Goal: Navigation & Orientation: Understand site structure

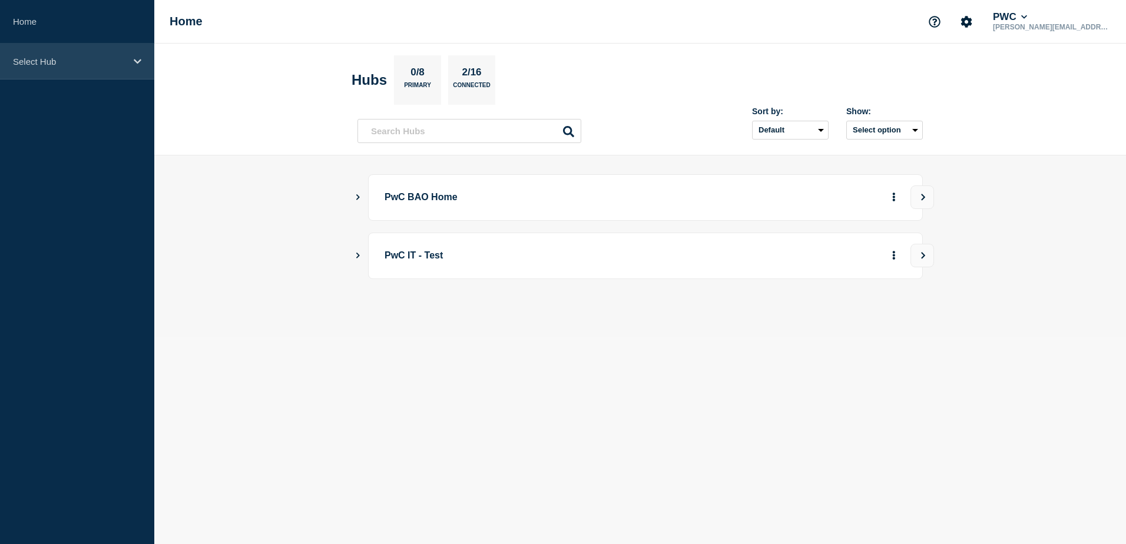
click at [129, 65] on div "Select Hub" at bounding box center [77, 62] width 154 height 36
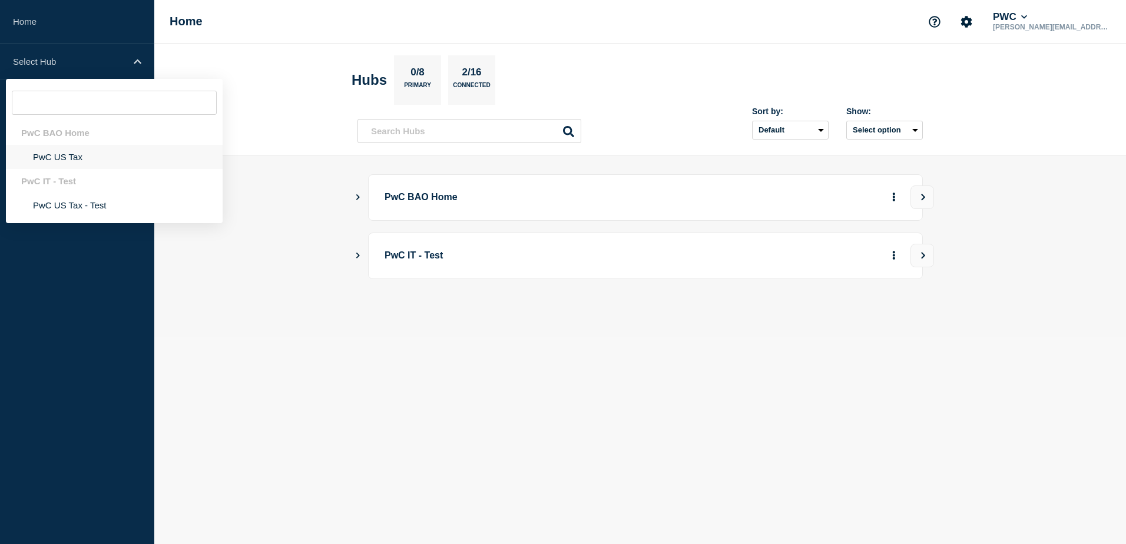
click at [71, 154] on li "PwC US Tax" at bounding box center [114, 157] width 217 height 24
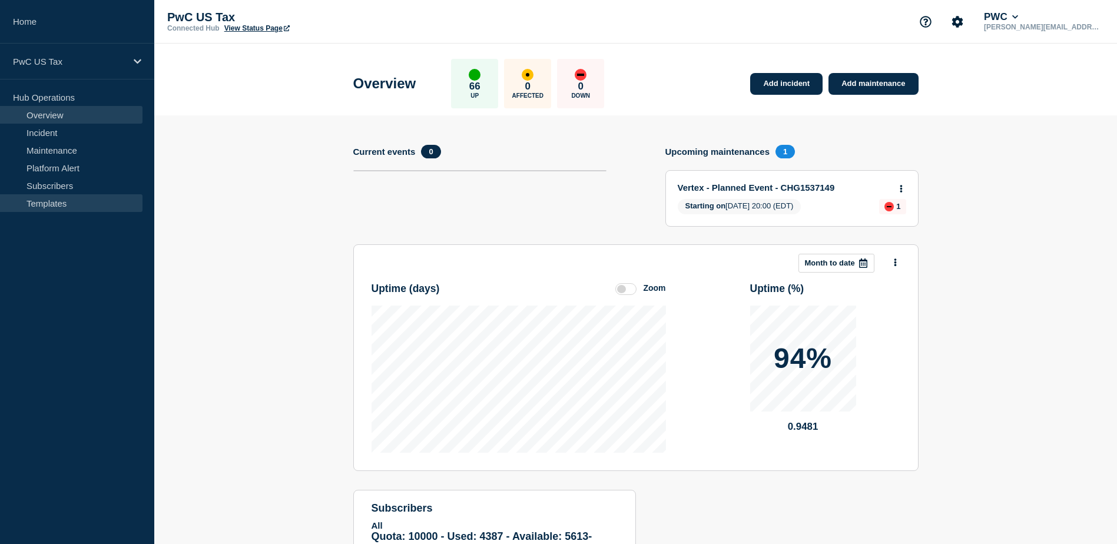
click at [58, 200] on link "Templates" at bounding box center [71, 203] width 142 height 18
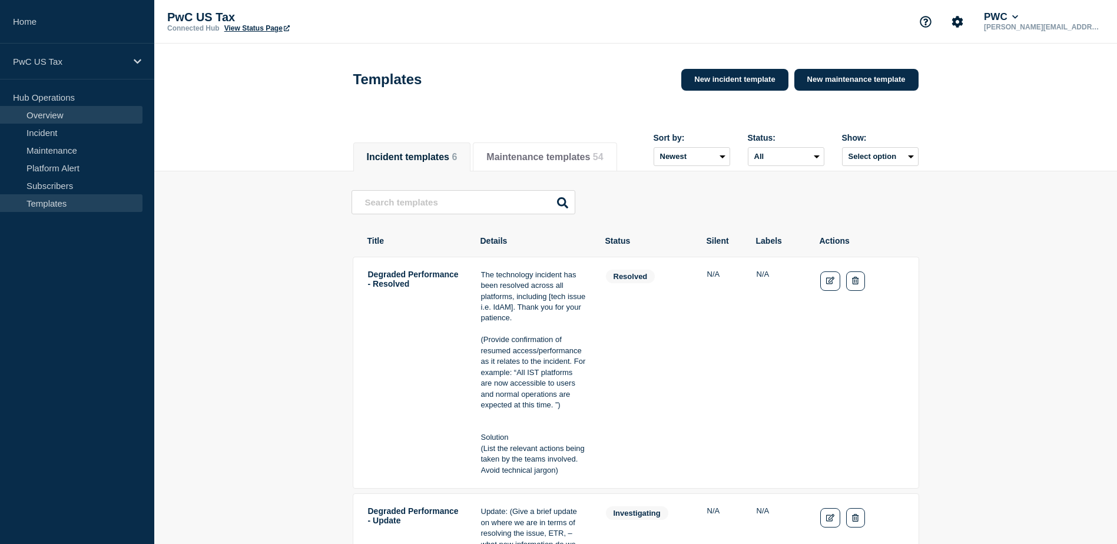
click at [54, 112] on link "Overview" at bounding box center [71, 115] width 142 height 18
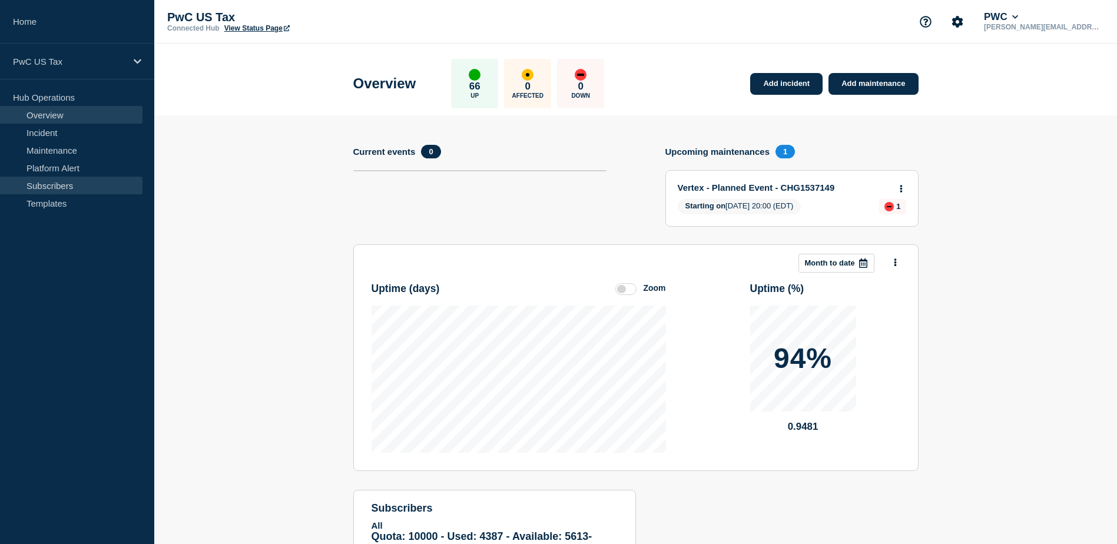
click at [58, 179] on link "Subscribers" at bounding box center [71, 186] width 142 height 18
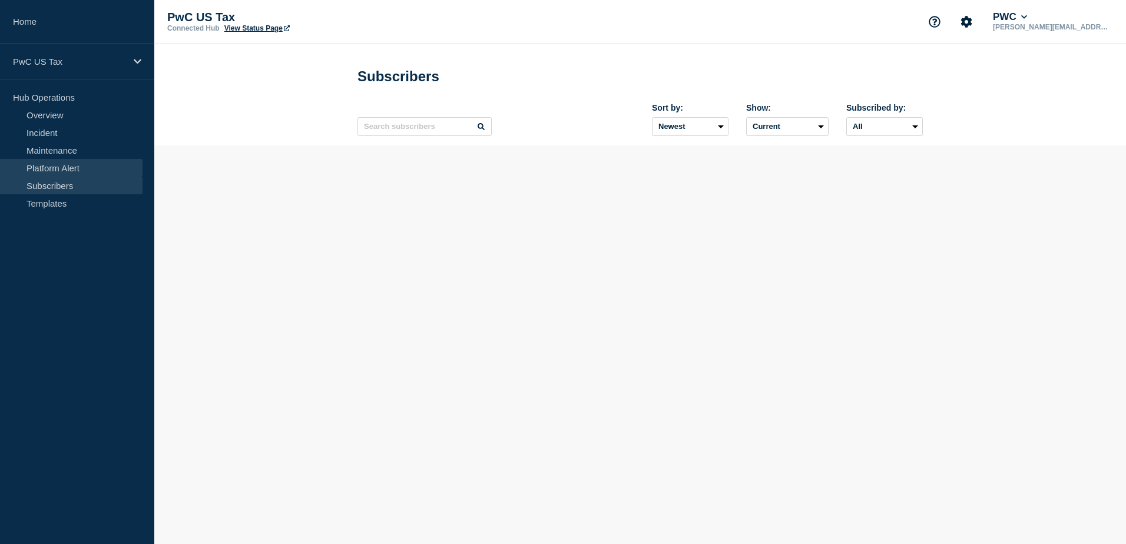
click at [58, 163] on link "Platform Alert" at bounding box center [71, 168] width 142 height 18
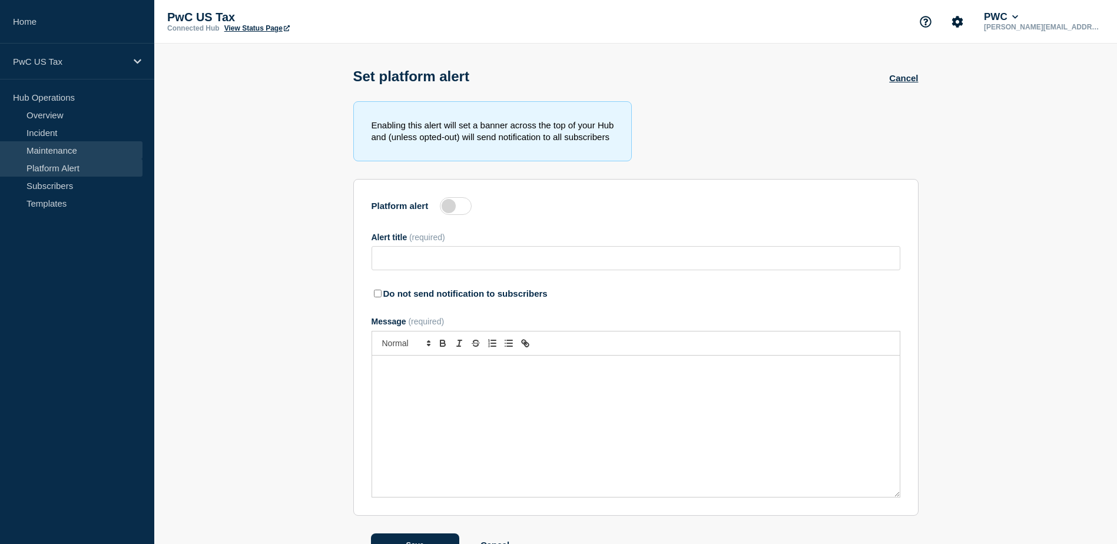
click at [57, 148] on link "Maintenance" at bounding box center [71, 150] width 142 height 18
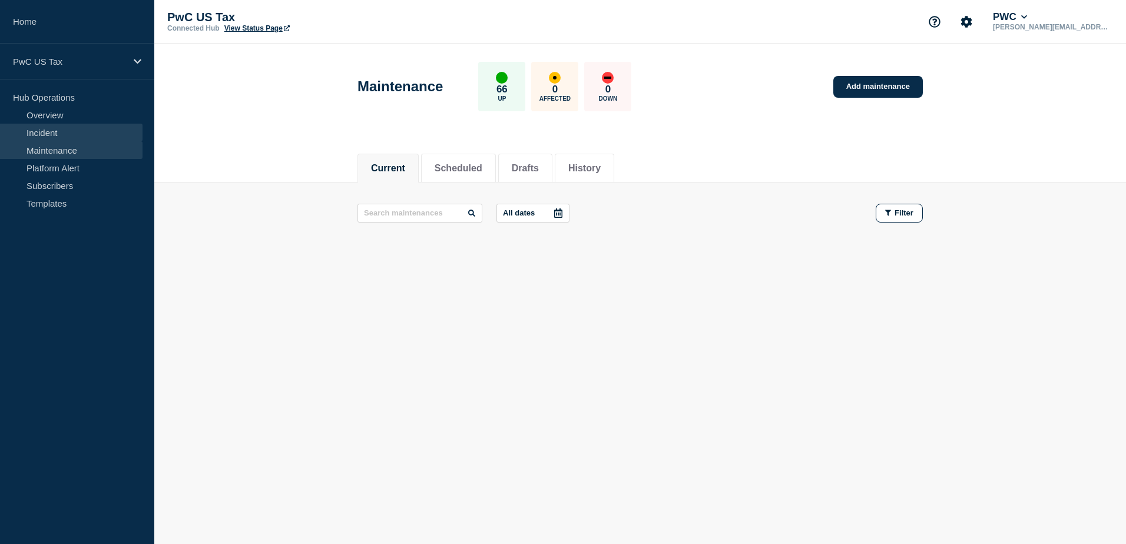
click at [45, 130] on link "Incident" at bounding box center [71, 133] width 142 height 18
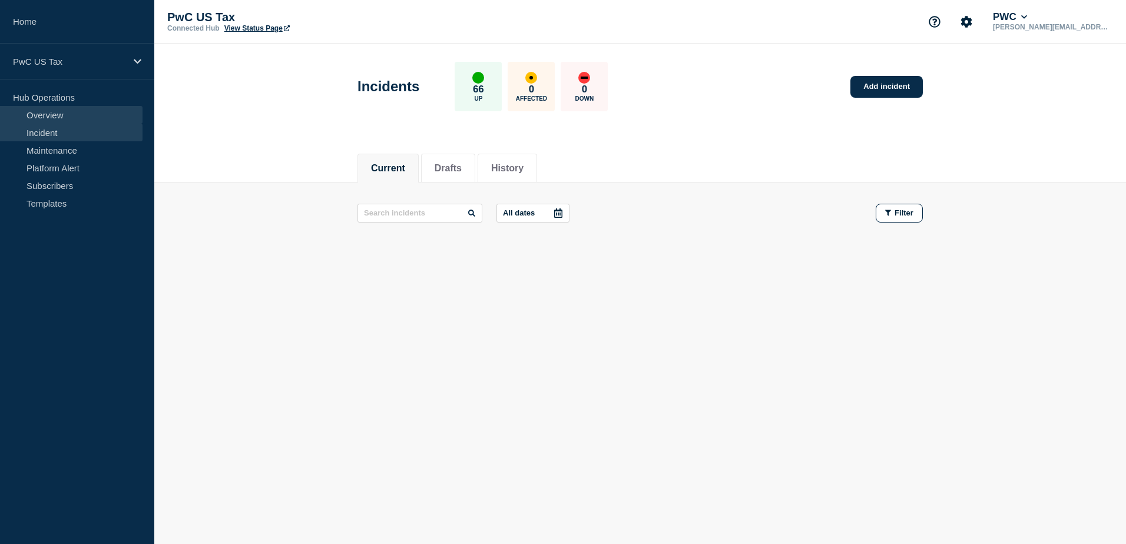
click at [51, 117] on link "Overview" at bounding box center [71, 115] width 142 height 18
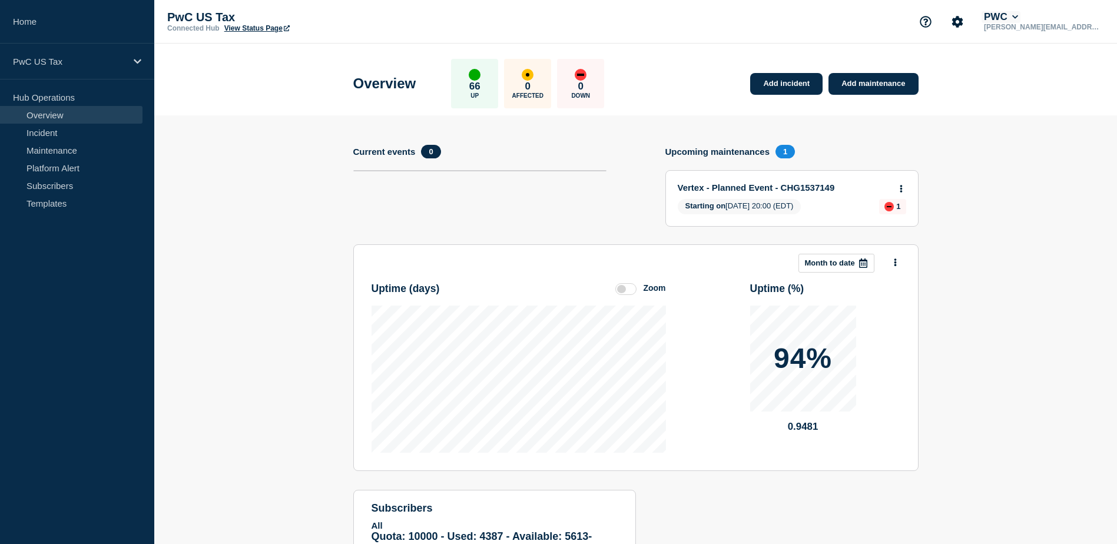
click at [1018, 17] on icon at bounding box center [1015, 17] width 6 height 4
click at [967, 184] on section "Add incident Add maintenance Current events 0 Upcoming maintenances 1 Vertex - …" at bounding box center [635, 366] width 963 height 502
